Goal: Transaction & Acquisition: Purchase product/service

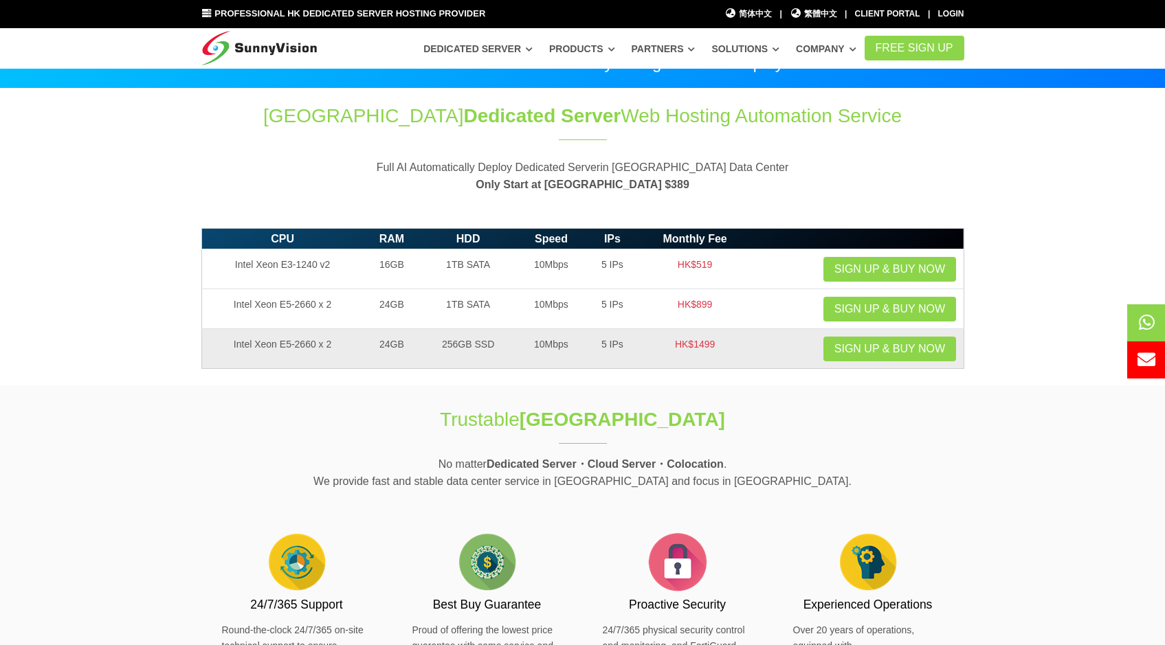
scroll to position [30, 0]
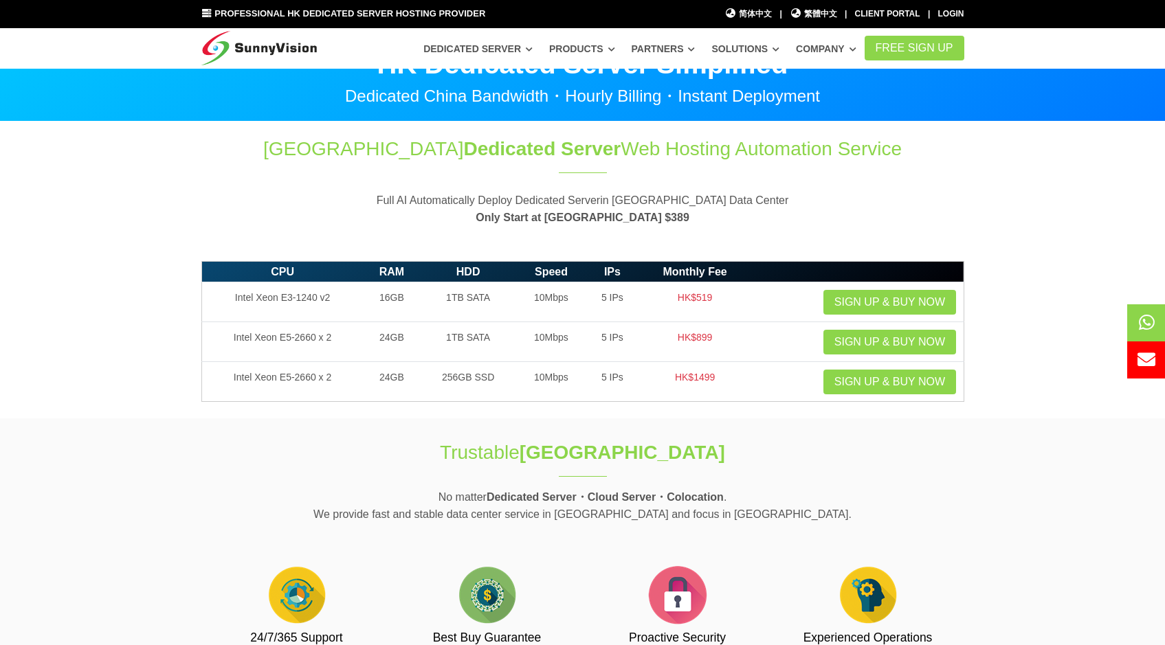
click at [905, 21] on div "Professional HK Dedicated Server Hosting Provider 简体中文 简体中文 | 繁體中文 繁體中文 | Clien…" at bounding box center [582, 14] width 783 height 14
click at [905, 18] on link "Client Portal" at bounding box center [887, 14] width 65 height 10
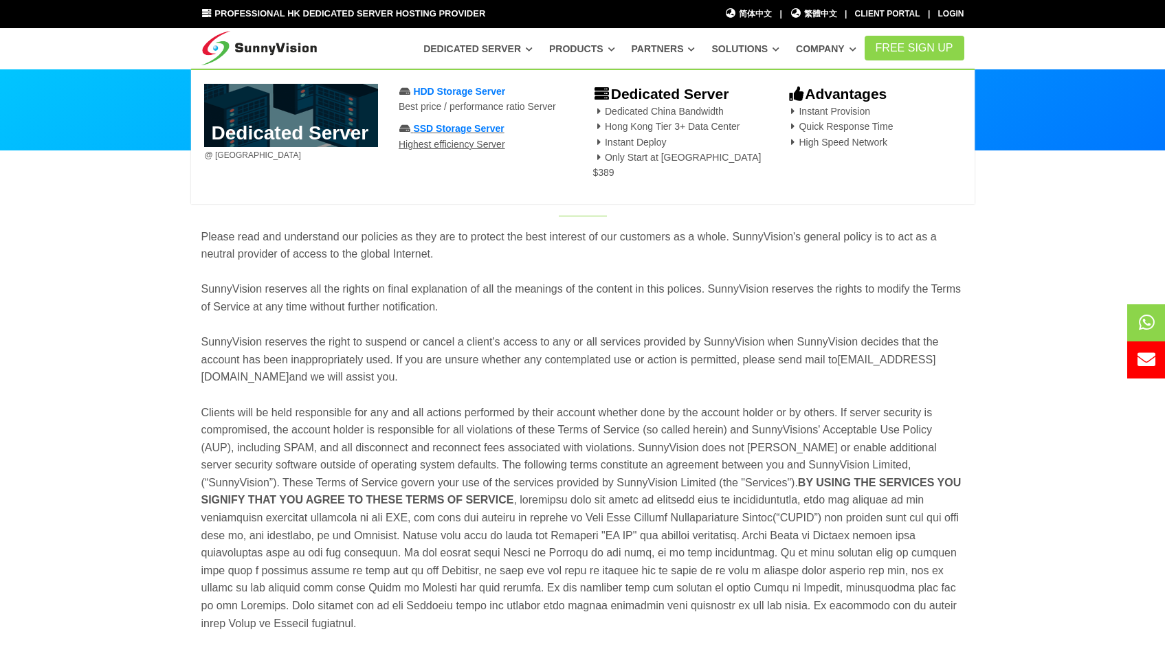
click at [474, 130] on span "SSD Storage Server" at bounding box center [458, 128] width 91 height 11
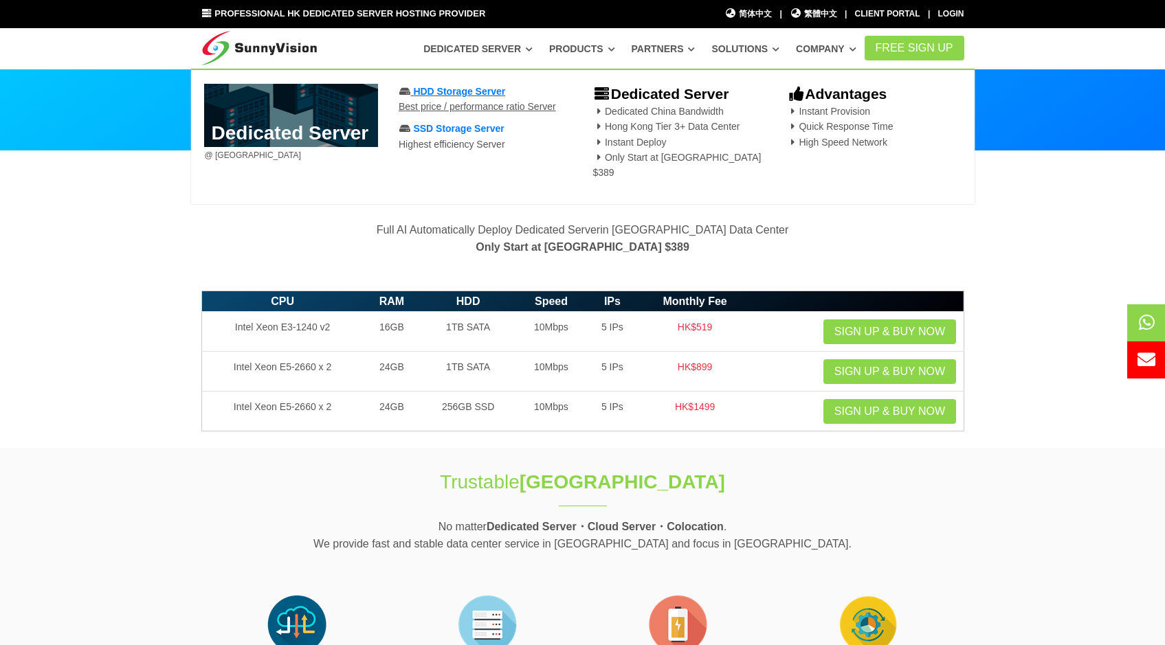
click at [473, 96] on span "HDD Storage Server" at bounding box center [459, 91] width 92 height 11
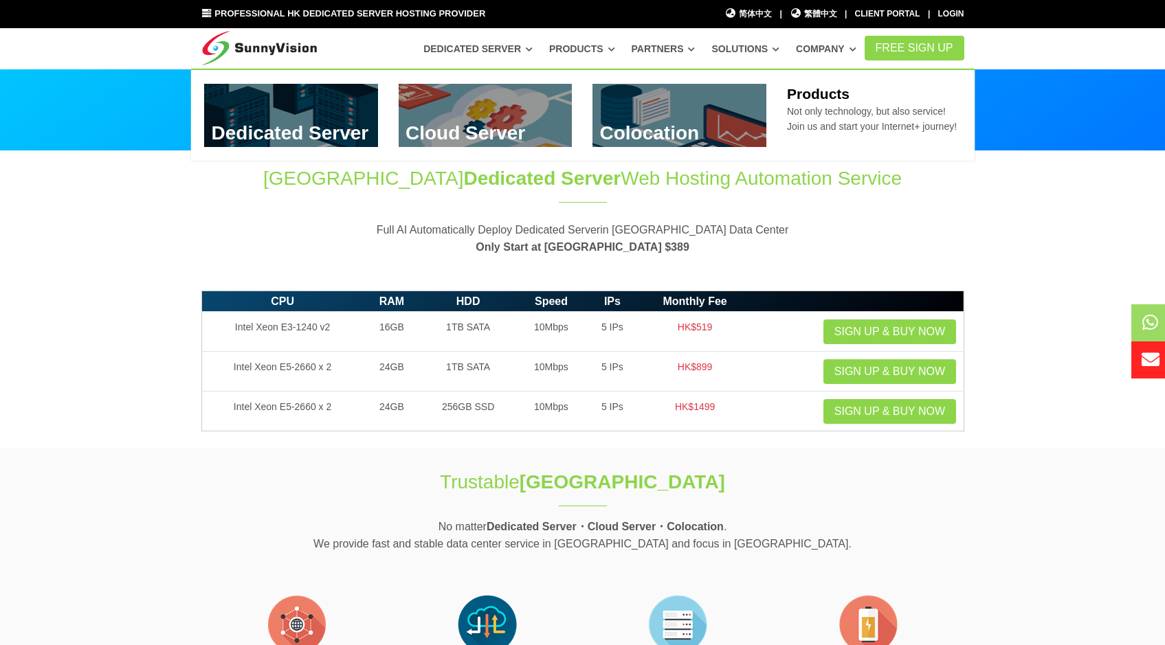
click at [590, 44] on link "Products" at bounding box center [582, 48] width 66 height 25
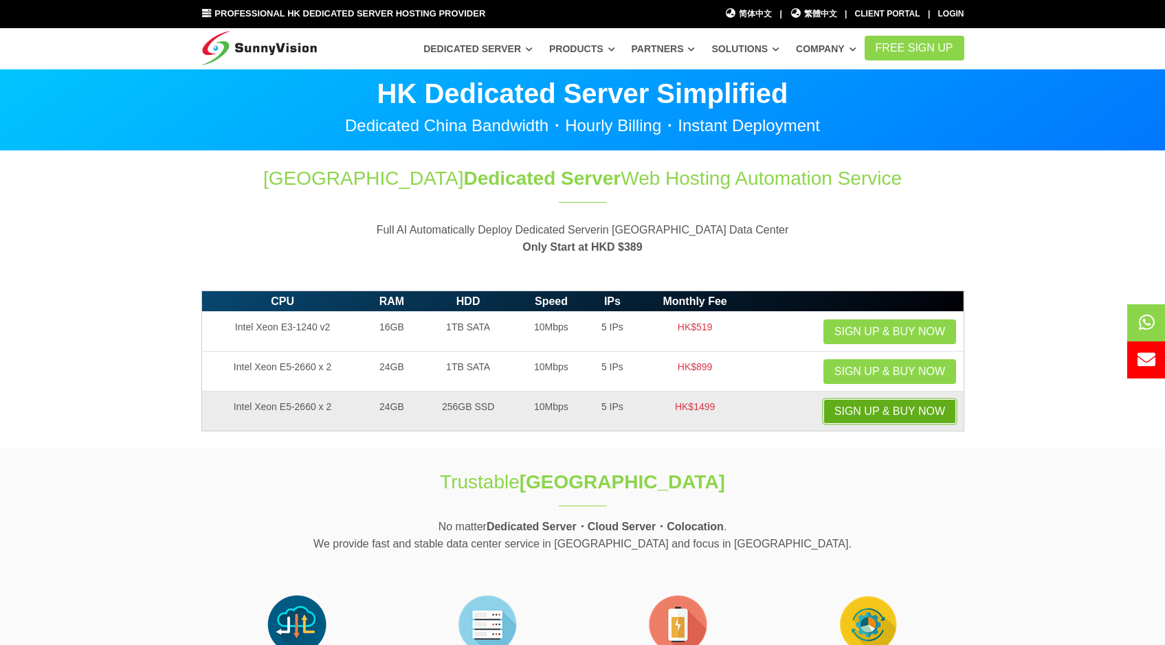
click at [846, 404] on link "Sign up & Buy Now" at bounding box center [889, 411] width 133 height 25
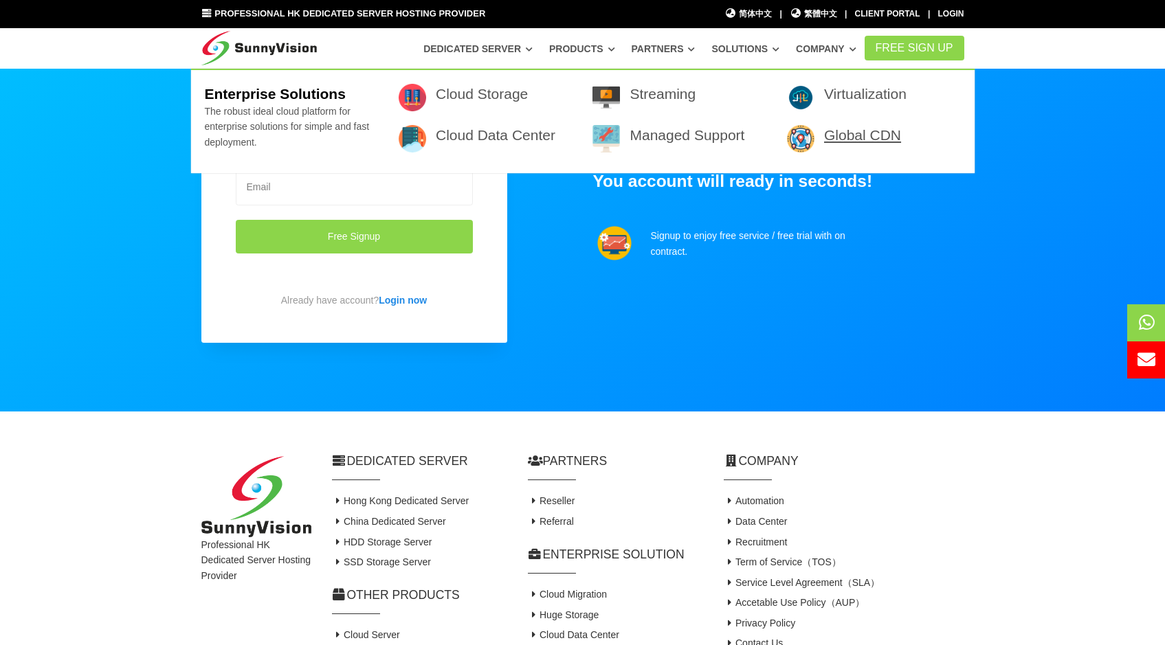
click at [840, 135] on link "Global CDN" at bounding box center [862, 135] width 77 height 16
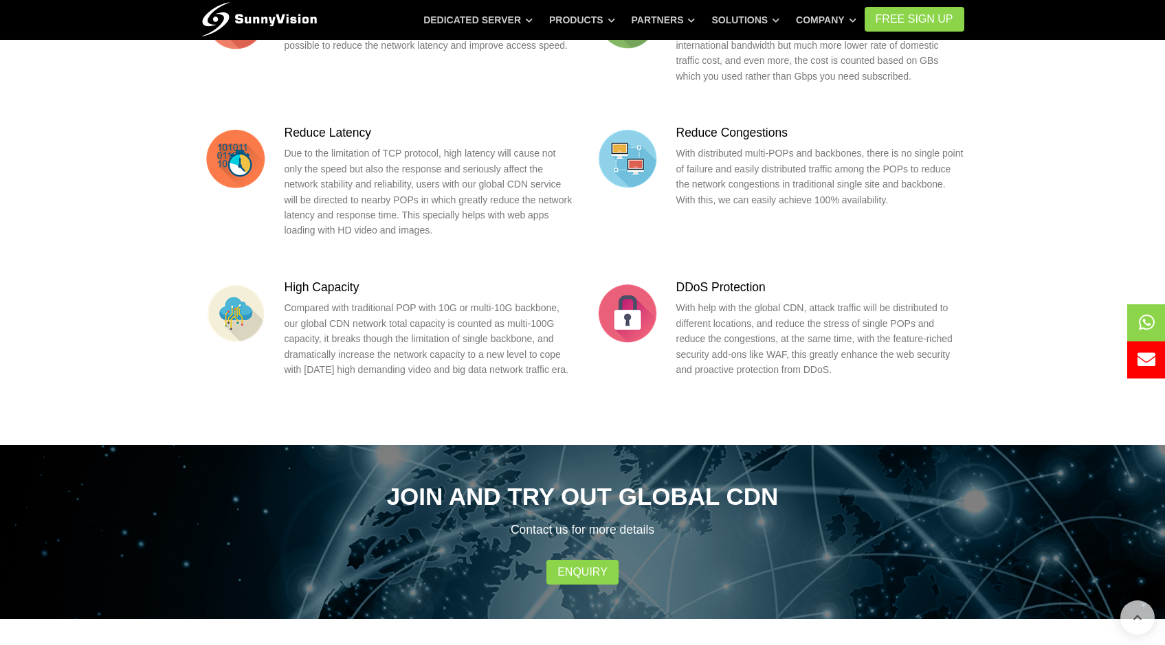
scroll to position [368, 0]
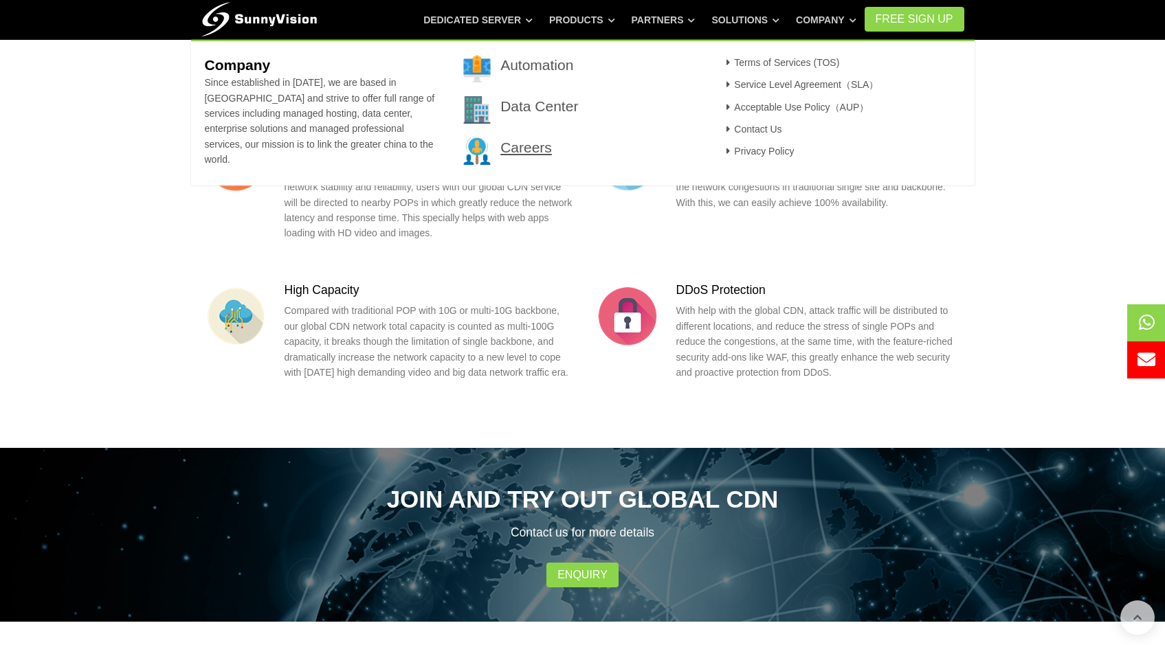
click at [531, 143] on link "Careers" at bounding box center [526, 147] width 52 height 16
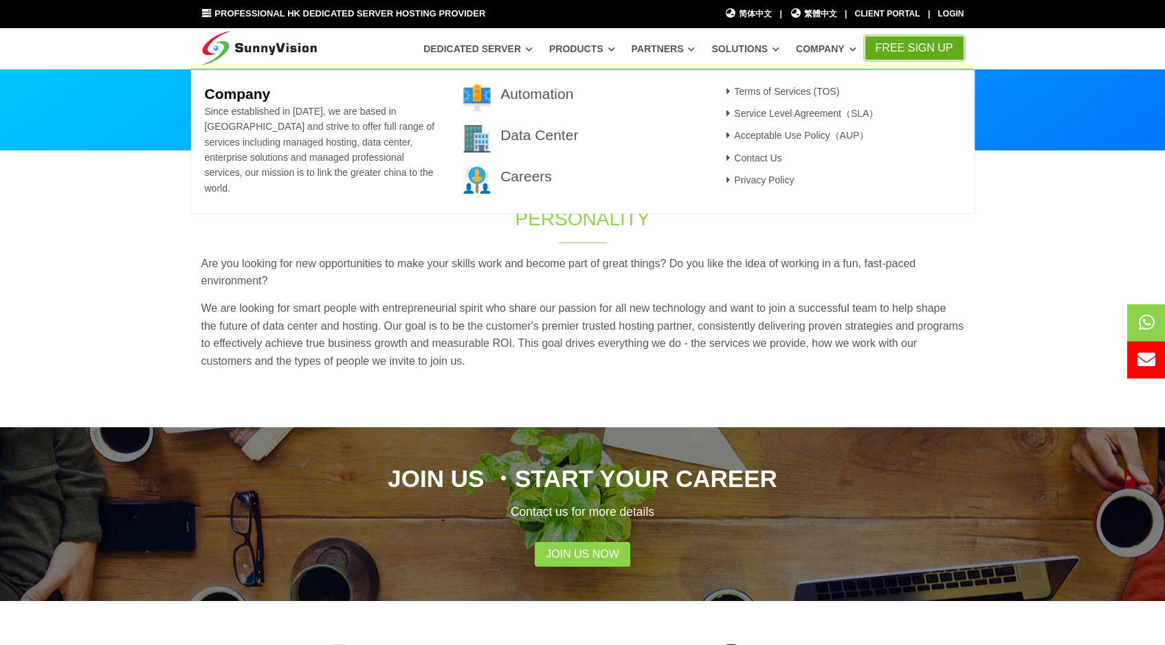
click at [887, 49] on link "FREE Sign Up" at bounding box center [914, 48] width 100 height 25
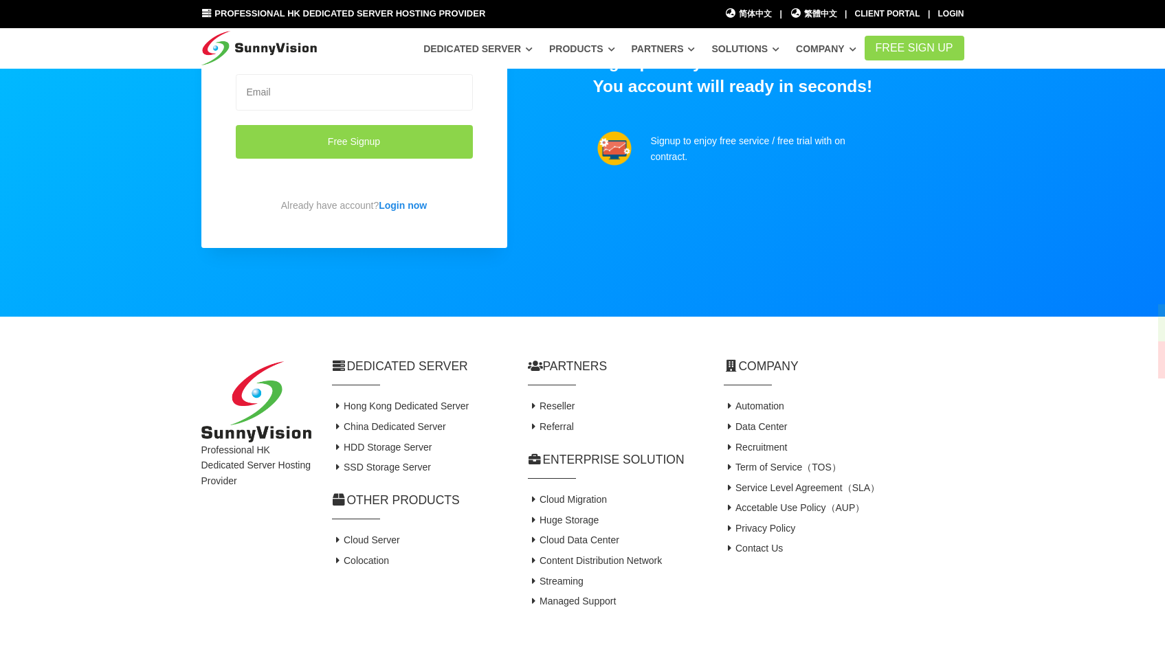
scroll to position [146, 0]
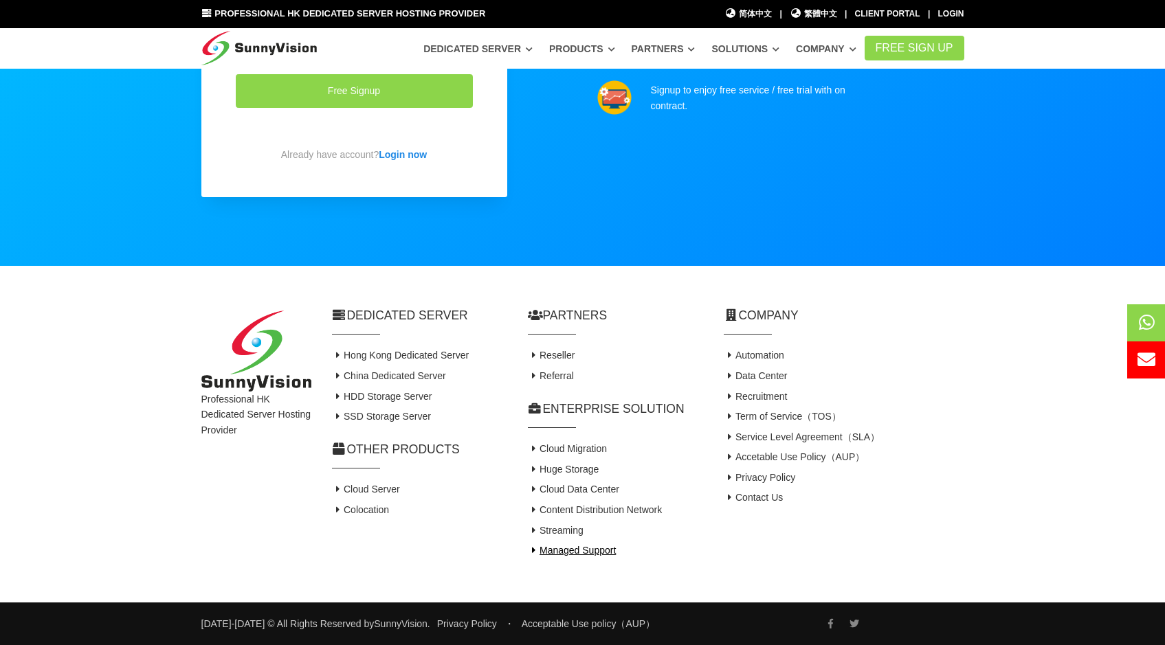
click at [597, 551] on link "Managed Support" at bounding box center [572, 550] width 89 height 11
